Goal: Find contact information: Find contact information

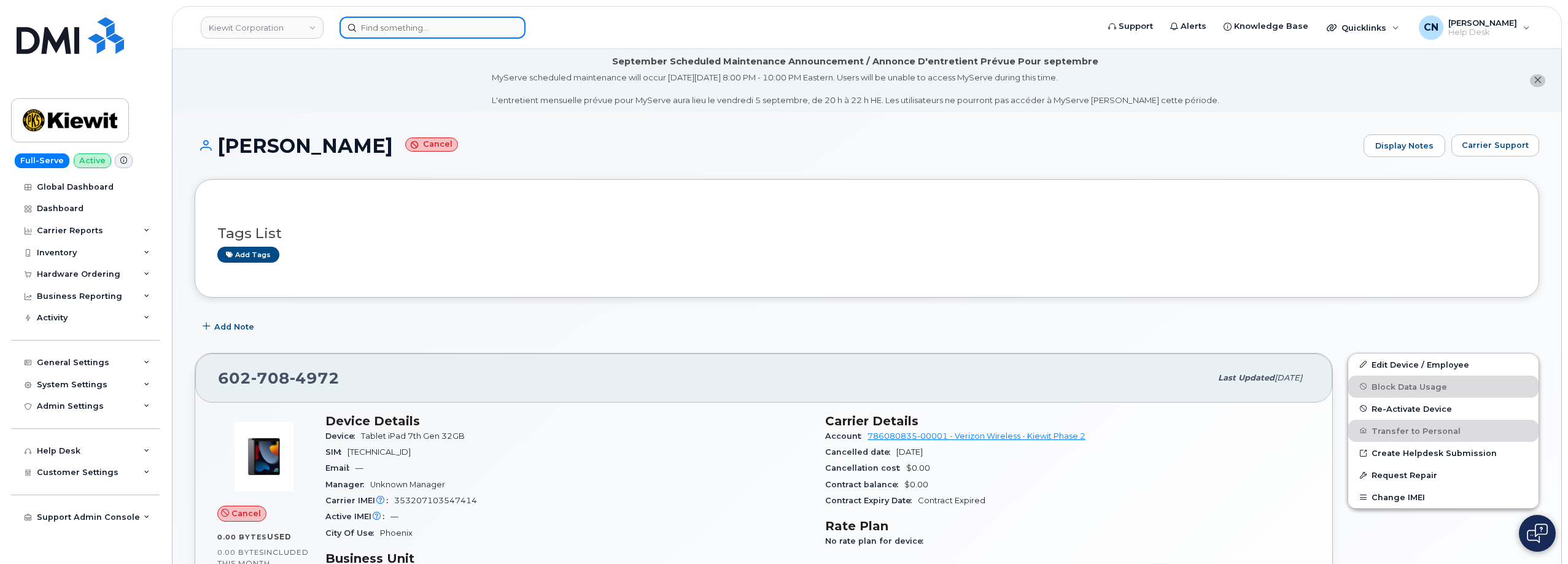
click at [398, 30] on input at bounding box center [432, 28] width 186 height 22
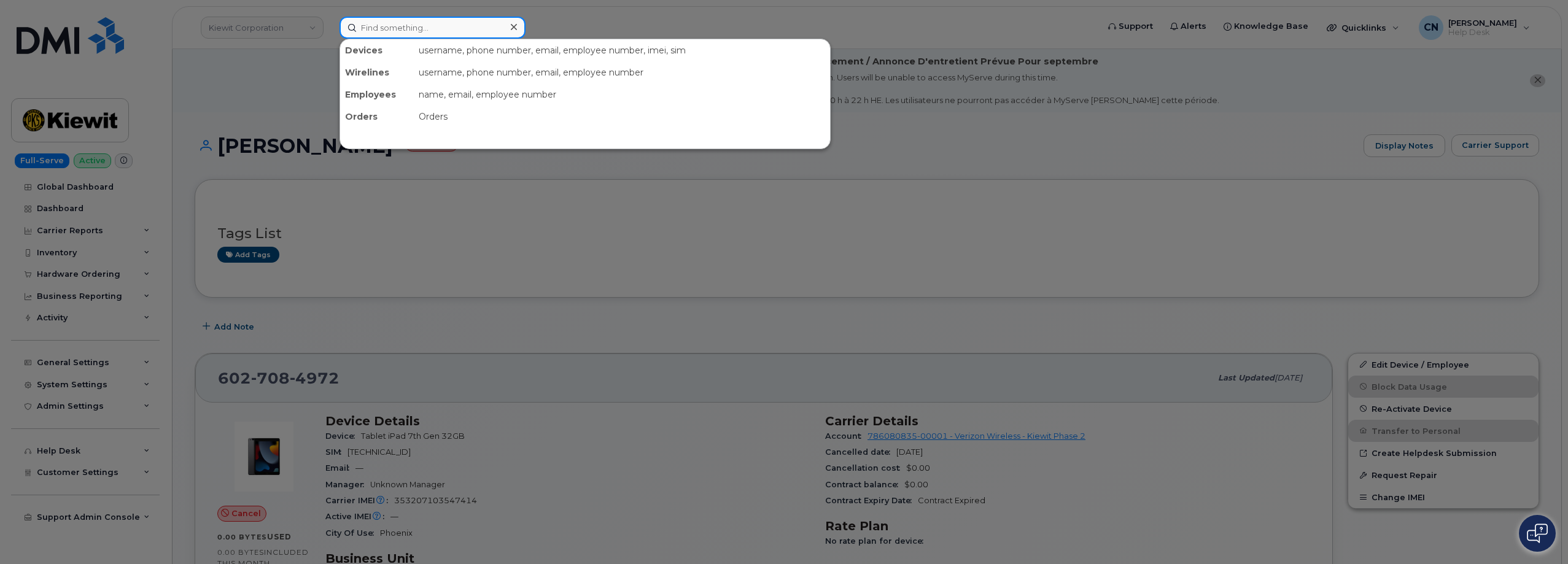
paste input "Kankoe Teko"
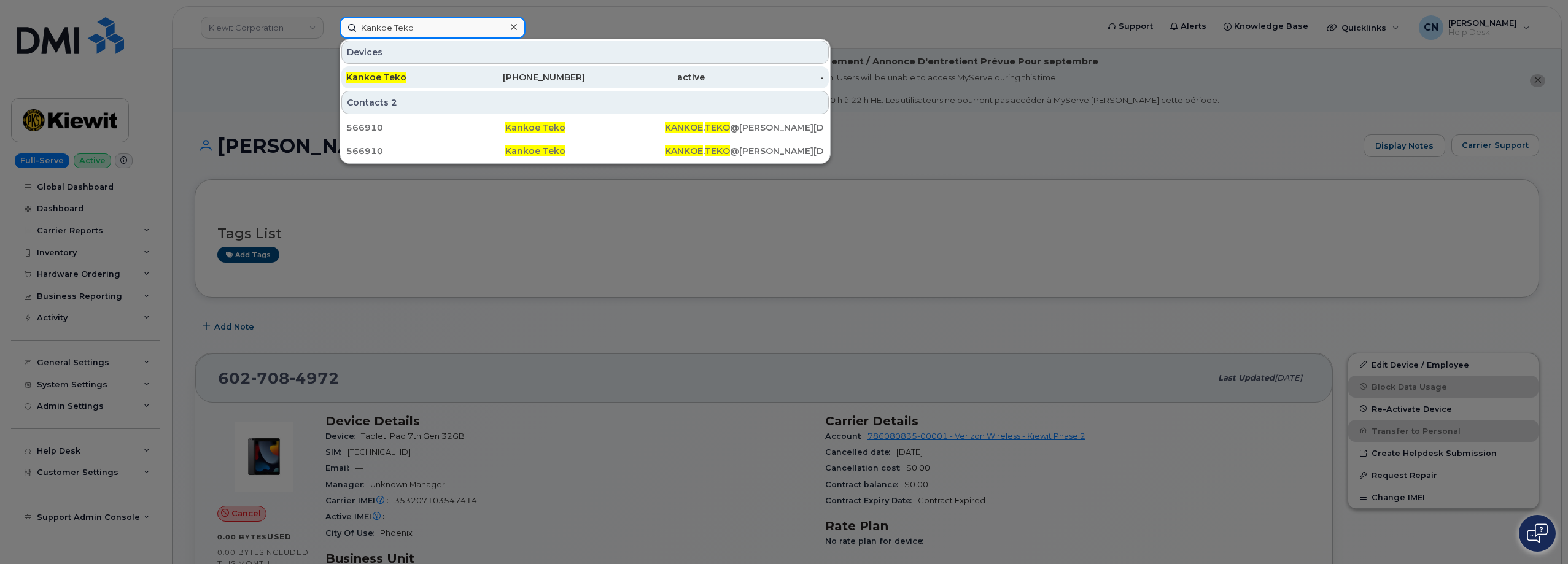
type input "Kankoe Teko"
click at [399, 81] on span "Kankoe Teko" at bounding box center [376, 77] width 60 height 11
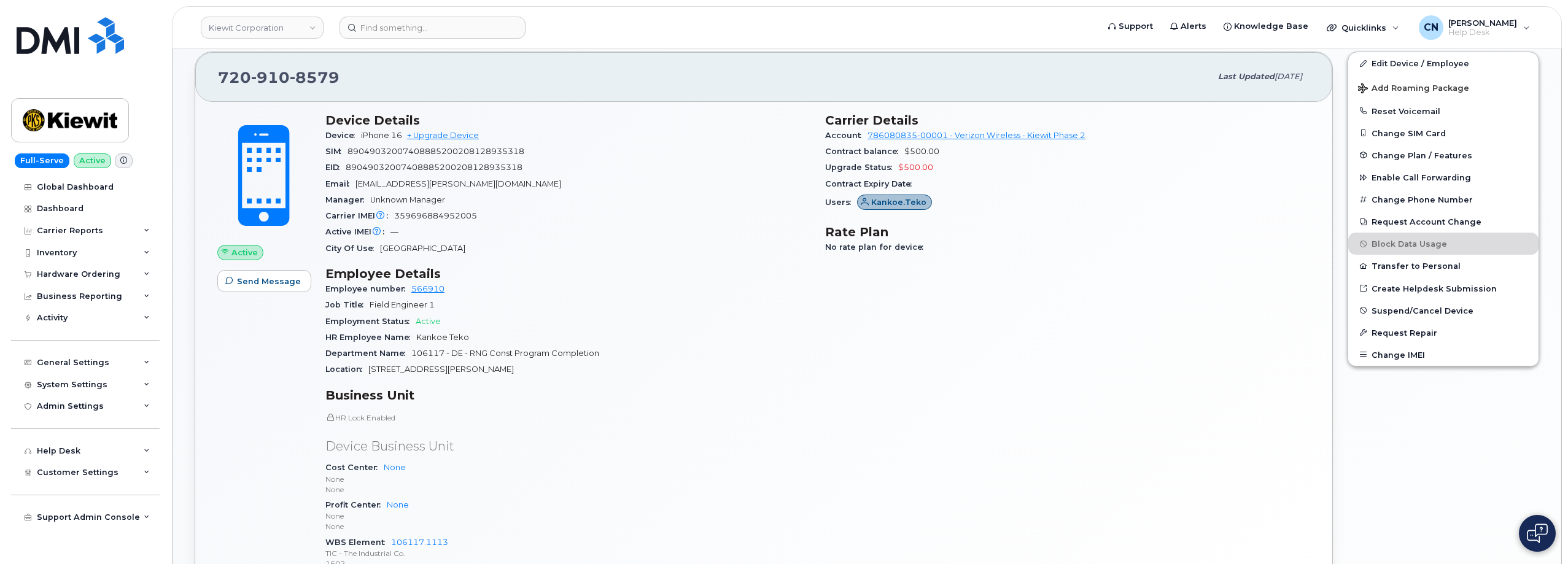
scroll to position [345, 0]
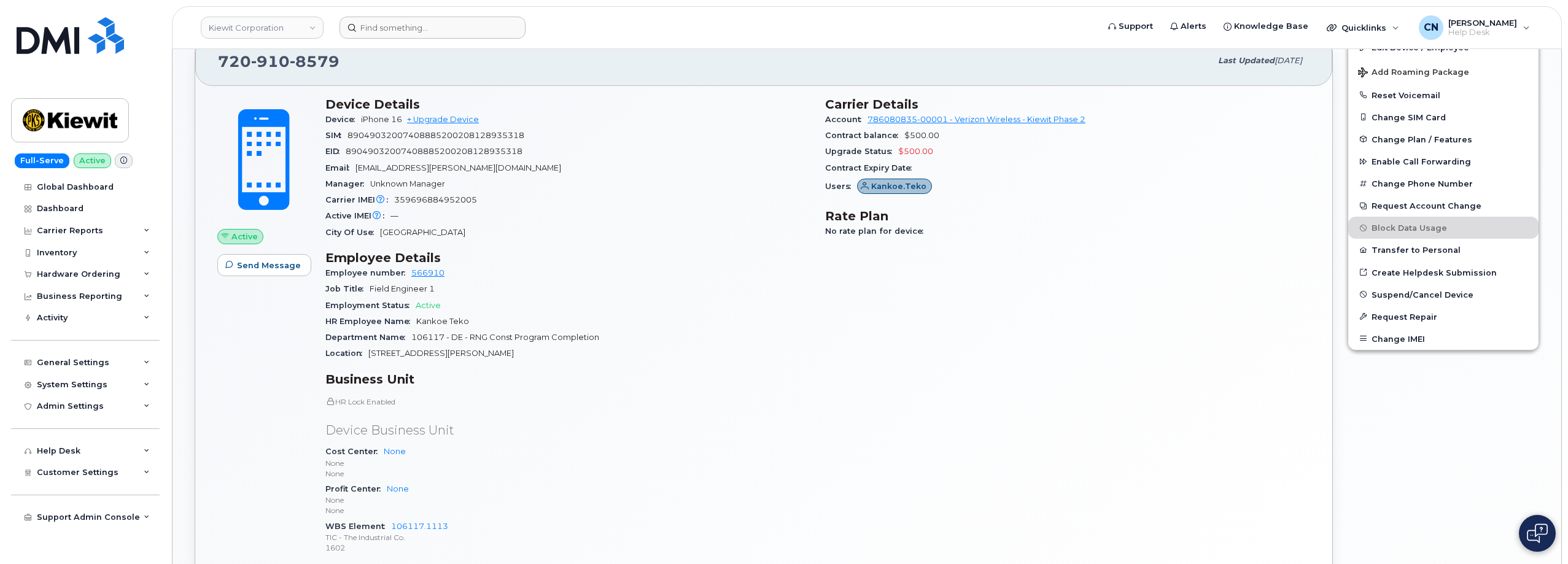
click at [441, 38] on header "[PERSON_NAME] Corporation Support Alerts Knowledge Base Quicklinks Suspend / Ca…" at bounding box center [866, 28] width 1390 height 43
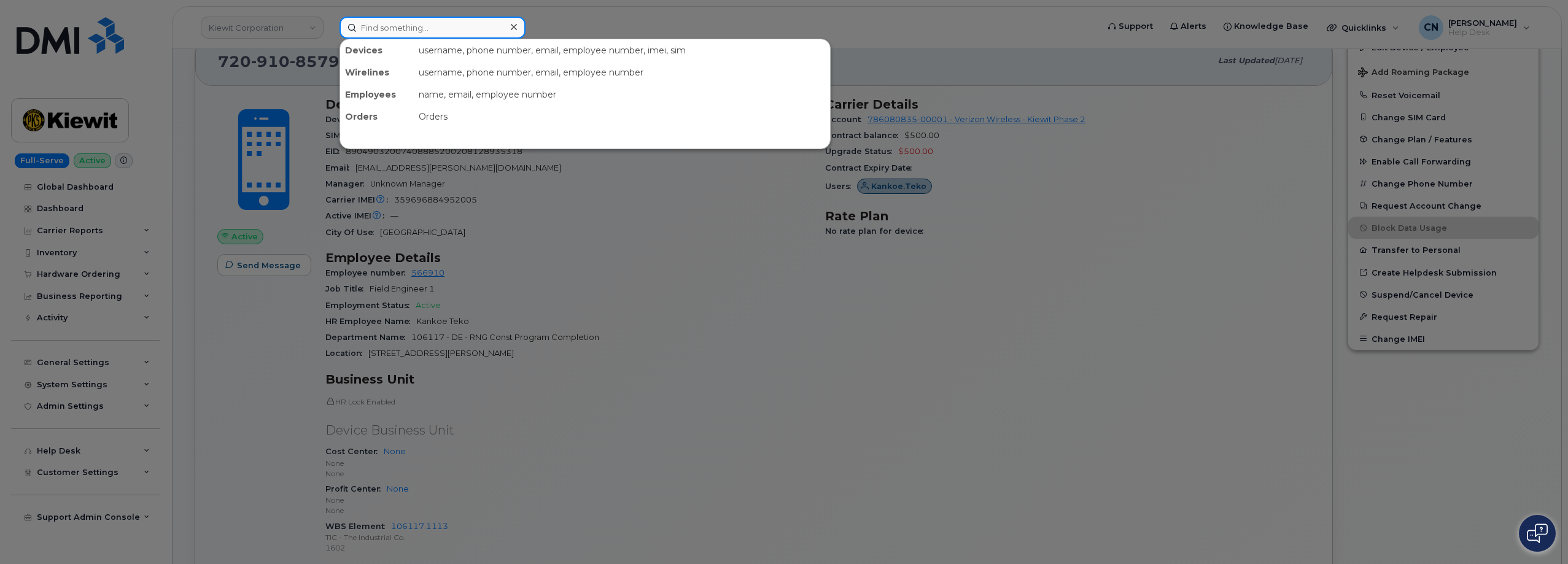
click at [417, 30] on input at bounding box center [432, 28] width 186 height 22
paste input "8165165631"
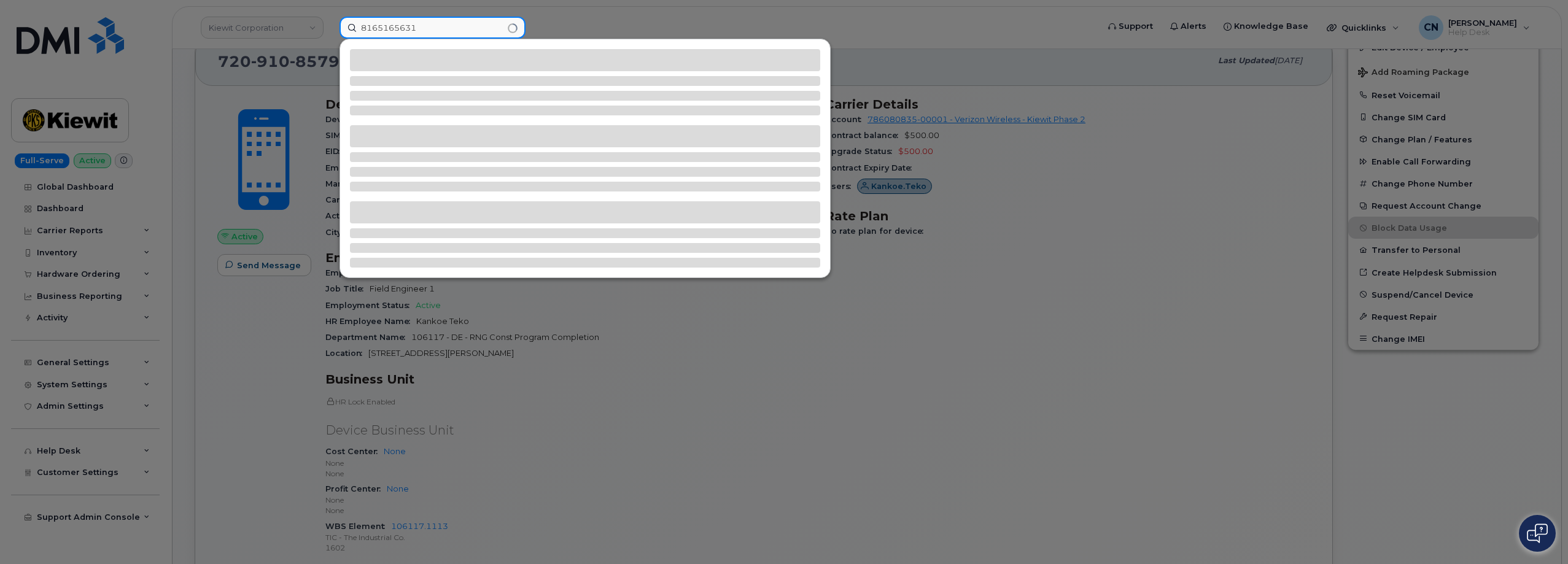
type input "8165165631"
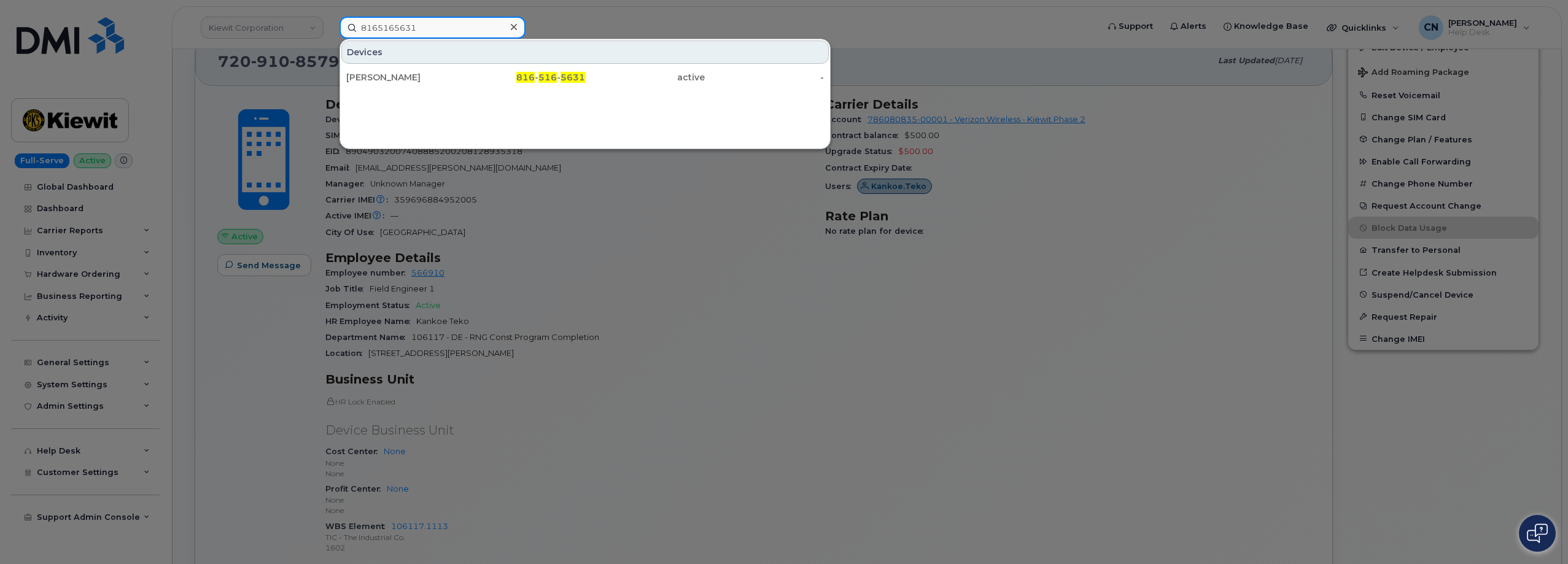
click at [465, 30] on input "8165165631" at bounding box center [432, 28] width 186 height 22
click at [423, 73] on div "[PERSON_NAME]" at bounding box center [406, 77] width 120 height 12
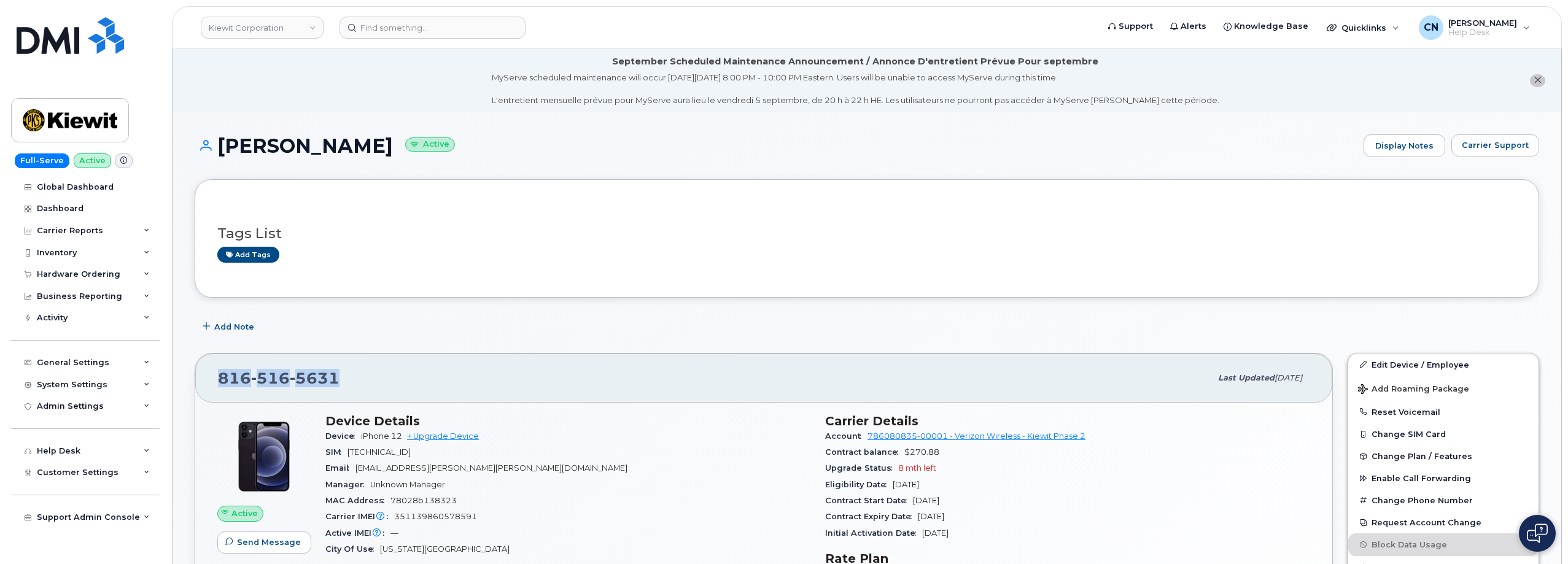
drag, startPoint x: 390, startPoint y: 372, endPoint x: 194, endPoint y: 365, distance: 196.1
click at [202, 371] on div "[PHONE_NUMBER] Last updated [DATE]" at bounding box center [763, 378] width 1137 height 49
copy span "[PHONE_NUMBER]"
